Goal: Find specific page/section: Find specific page/section

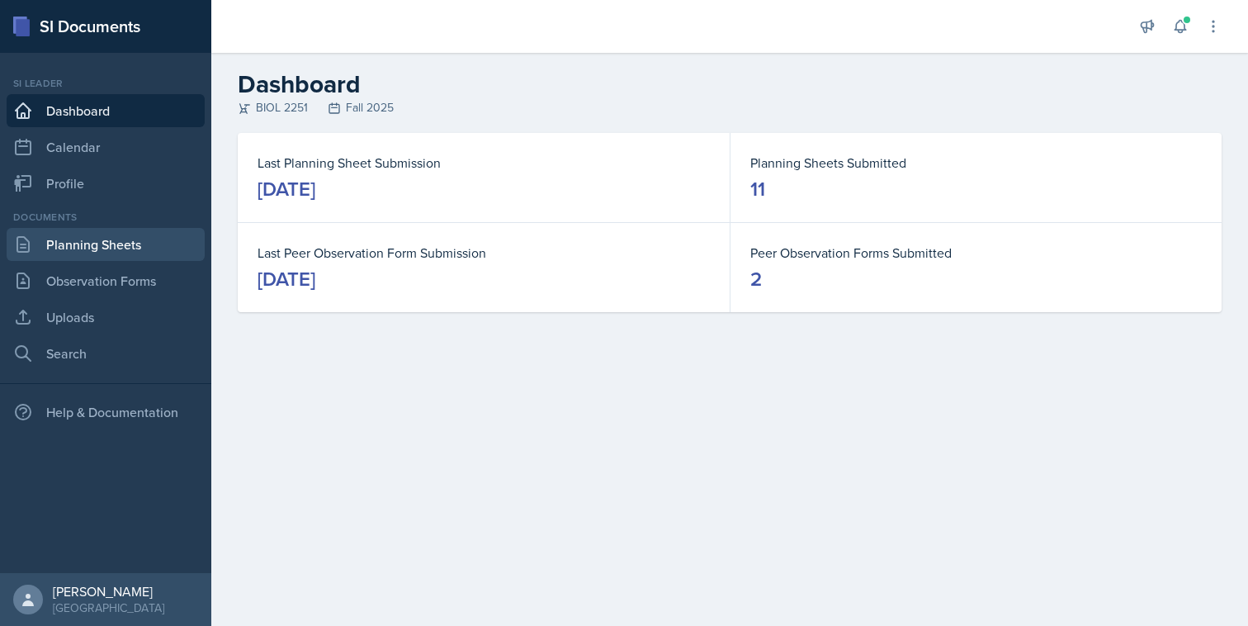
click at [125, 250] on link "Planning Sheets" at bounding box center [106, 244] width 198 height 33
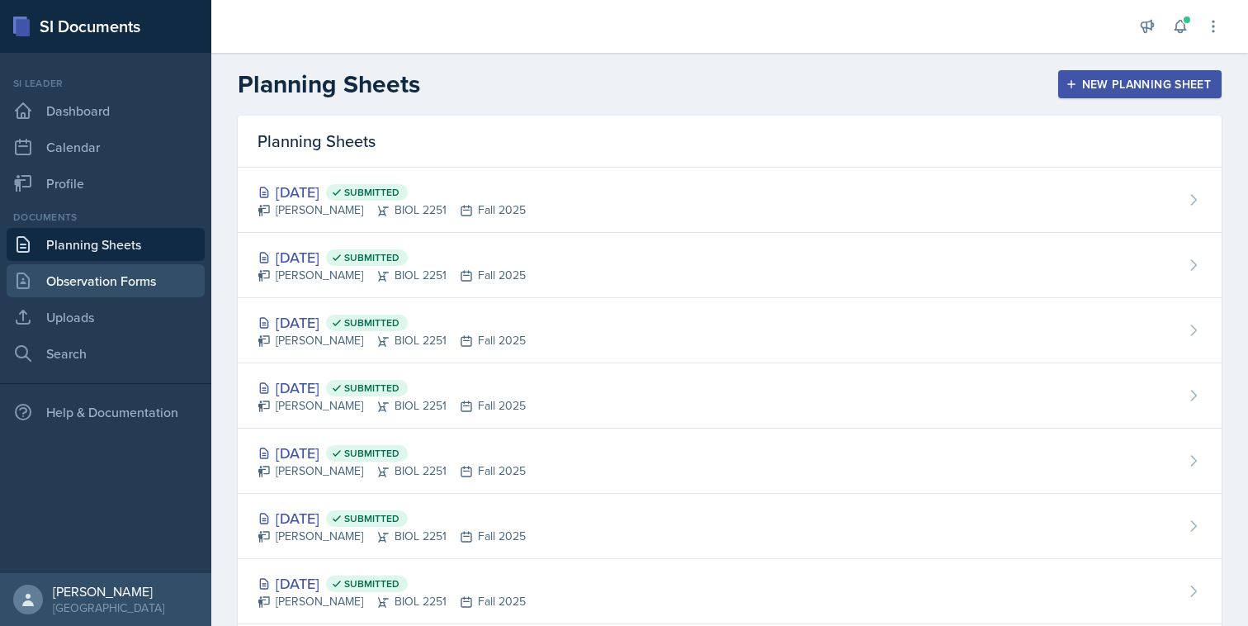
click at [130, 288] on link "Observation Forms" at bounding box center [106, 280] width 198 height 33
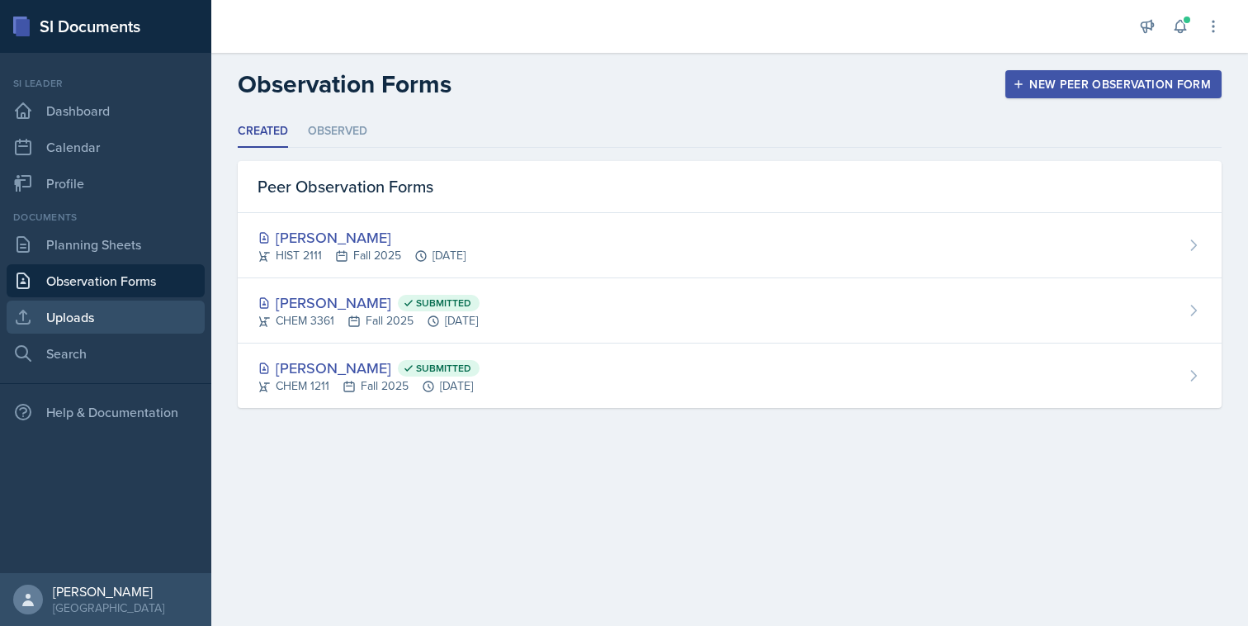
click at [130, 314] on link "Uploads" at bounding box center [106, 316] width 198 height 33
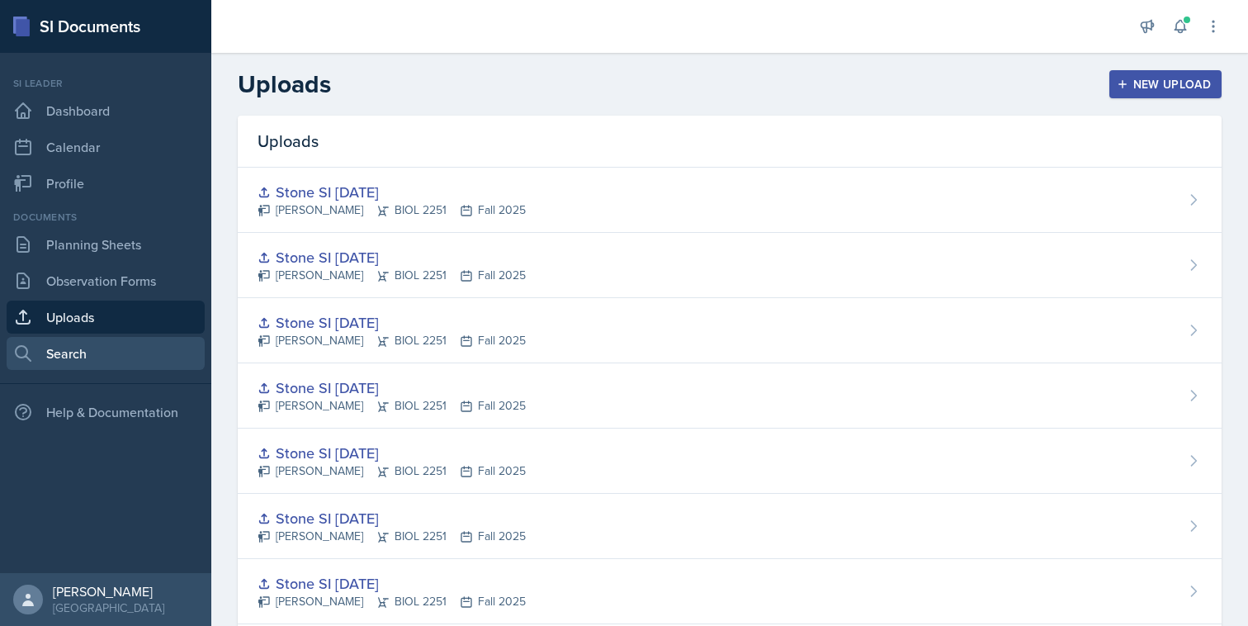
click at [116, 351] on link "Search" at bounding box center [106, 353] width 198 height 33
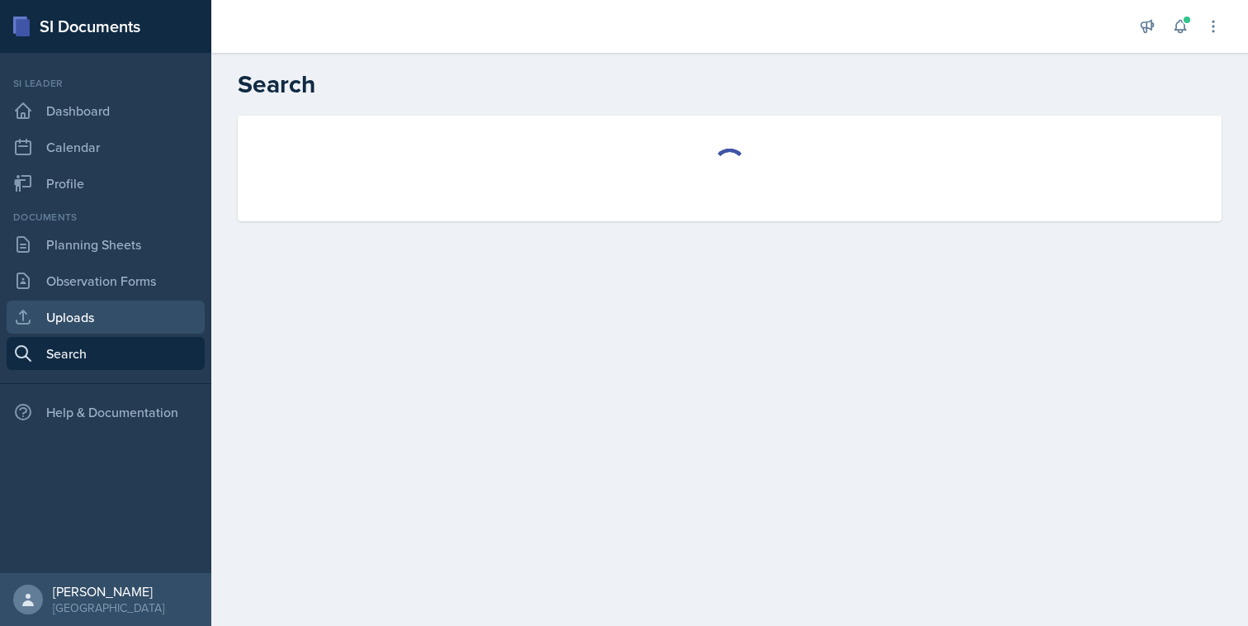
select select "all"
select select "1"
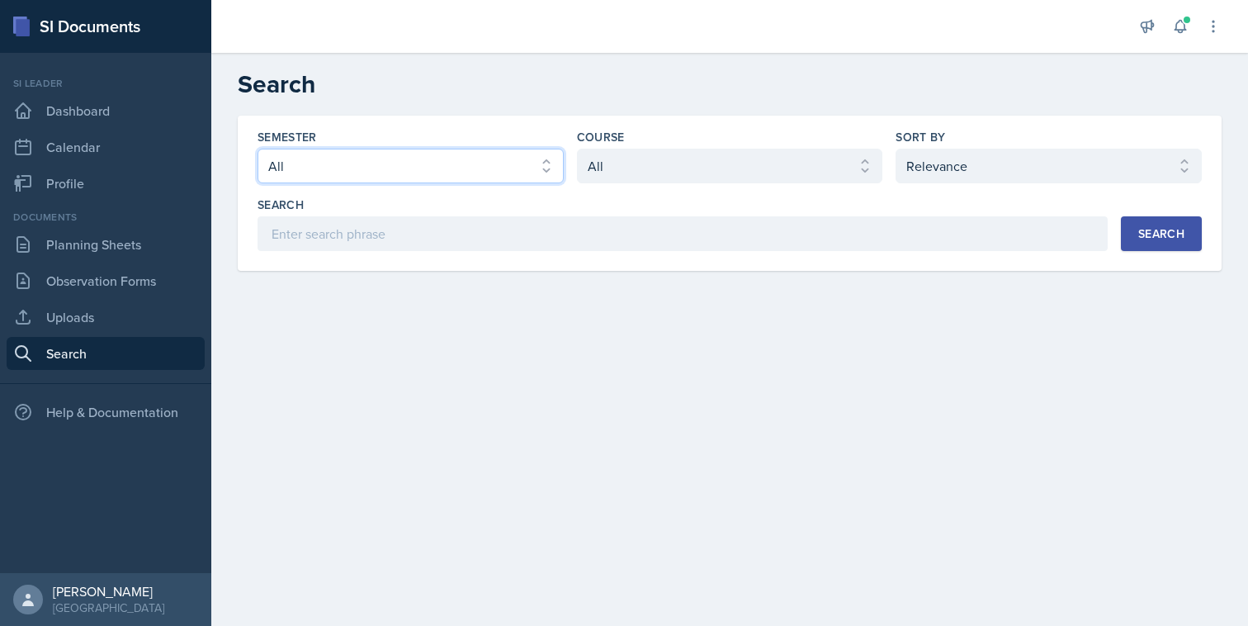
click at [476, 158] on select "Select semester All Fall 2025 Summer 2025 Spring 2025 Fall 2024 Summer 2024 Spr…" at bounding box center [410, 166] width 306 height 35
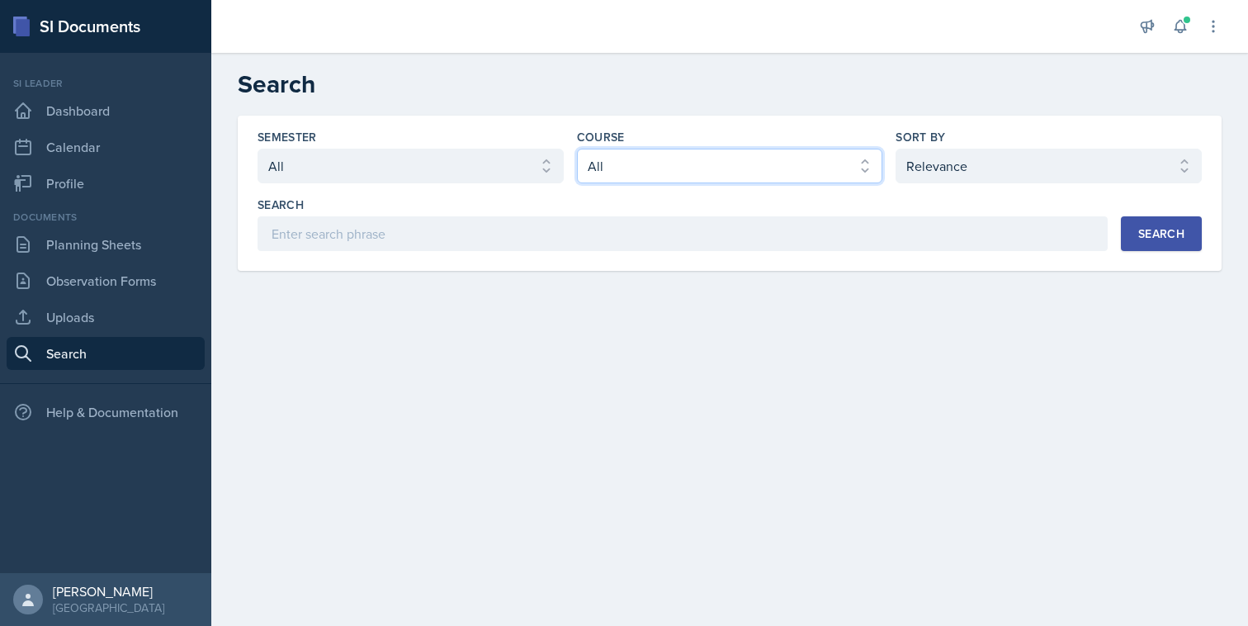
click at [632, 159] on select "Select course All ACCT 2101 ACCT 2102 ACCT 4050 ANTH 1102 ANTH 3301 ARCH 1000 A…" at bounding box center [730, 166] width 306 height 35
click at [577, 149] on select "Select course All ACCT 2101 ACCT 2102 ACCT 4050 ANTH 1102 ANTH 3301 ARCH 1000 A…" at bounding box center [730, 166] width 306 height 35
click at [675, 162] on select "Select course All ACCT 2101 ACCT 2102 ACCT 4050 ANTH 1102 ANTH 3301 ARCH 1000 A…" at bounding box center [730, 166] width 306 height 35
select select "7af7e509-a96f-40a7-91fb-963a61fbbc4a"
click at [577, 149] on select "Select course All ACCT 2101 ACCT 2102 ACCT 4050 ANTH 1102 ANTH 3301 ARCH 1000 A…" at bounding box center [730, 166] width 306 height 35
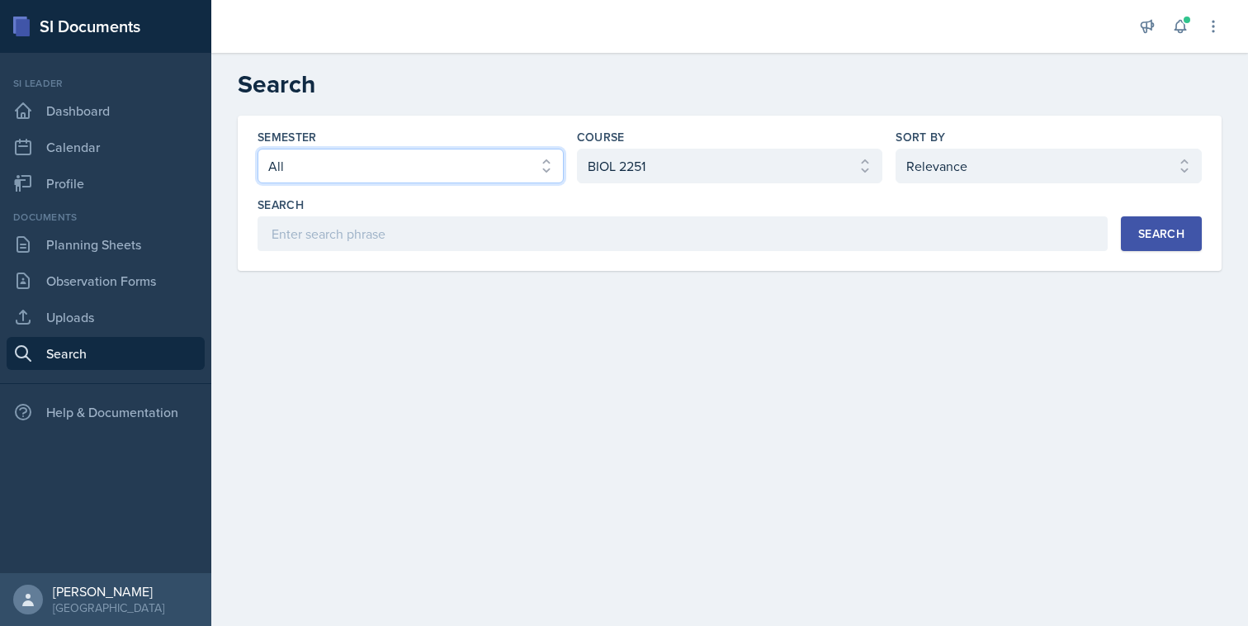
click at [443, 182] on select "Select semester All Fall 2025 Summer 2025 Spring 2025 Fall 2024 Summer 2024 Spr…" at bounding box center [410, 166] width 306 height 35
select select "2bed604d-1099-4043-b1bc-2365e8740244"
click at [257, 149] on select "Select semester All Fall 2025 Summer 2025 Spring 2025 Fall 2024 Summer 2024 Spr…" at bounding box center [410, 166] width 306 height 35
click at [1159, 224] on button "Search" at bounding box center [1161, 233] width 81 height 35
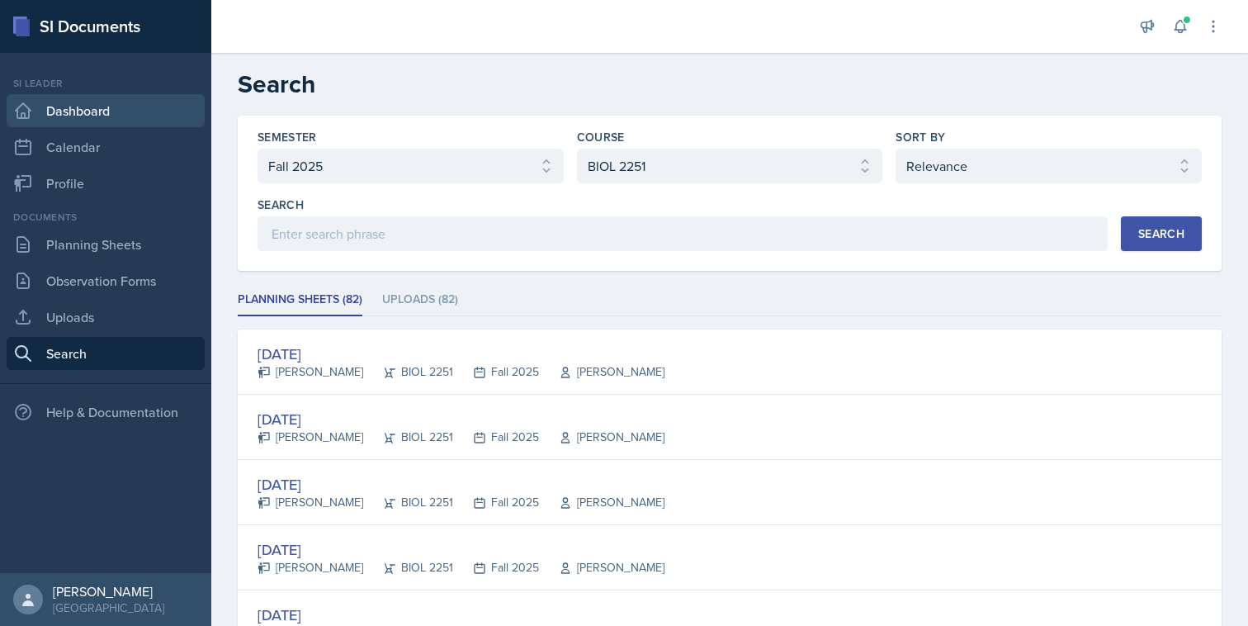
click at [111, 101] on link "Dashboard" at bounding box center [106, 110] width 198 height 33
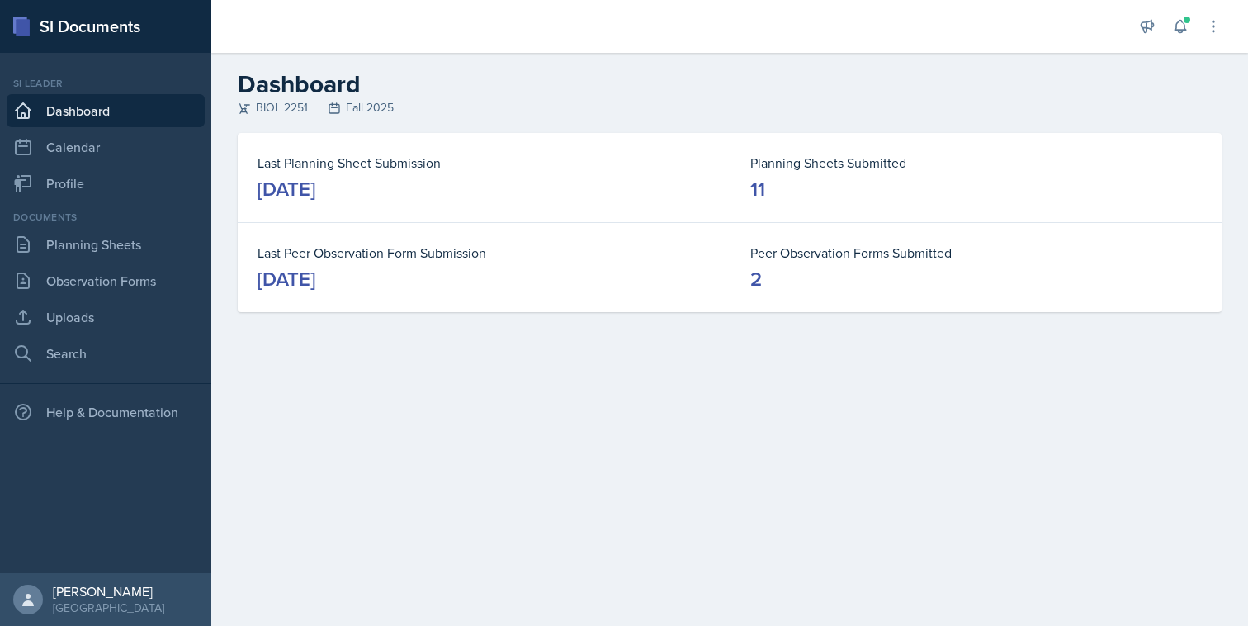
click at [315, 271] on div "[DATE]" at bounding box center [286, 279] width 58 height 26
